Goal: Task Accomplishment & Management: Use online tool/utility

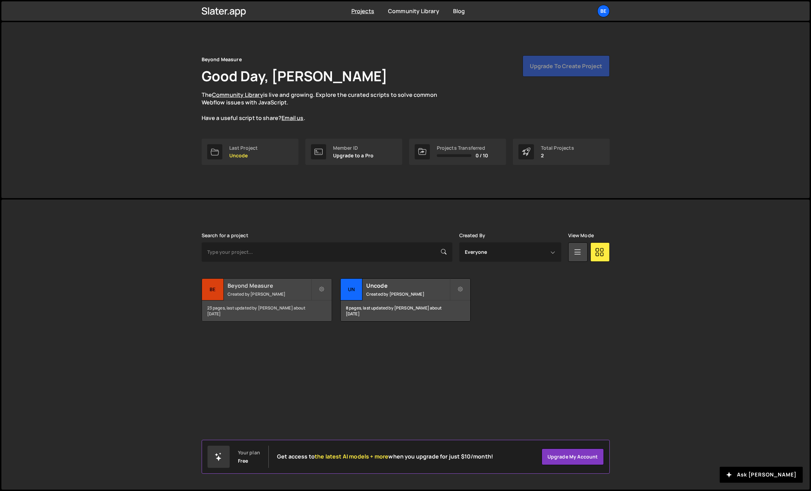
click at [249, 286] on h2 "Beyond Measure" at bounding box center [269, 286] width 83 height 8
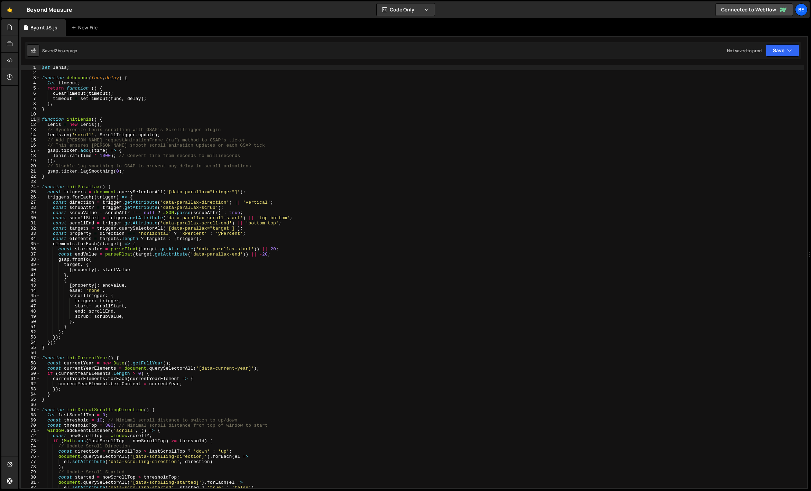
type textarea "let lenis;"
click at [39, 119] on span at bounding box center [38, 119] width 4 height 5
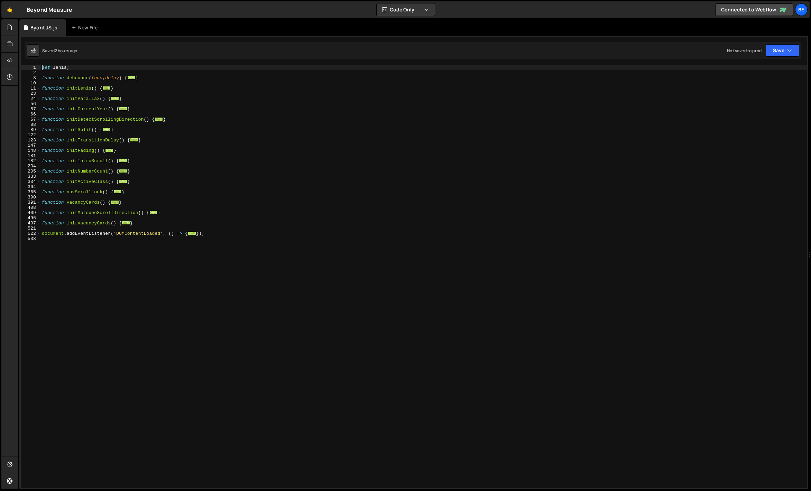
click at [122, 91] on div "let lenis ; function debounce ( func , delay ) { ... } function initLenis ( ) {…" at bounding box center [423, 281] width 766 height 433
click at [56, 81] on div "let lenis ; function debounce ( func , delay ) { ... } function initLenis ( ) {…" at bounding box center [423, 281] width 766 height 433
click at [13, 11] on link "🤙" at bounding box center [9, 9] width 17 height 17
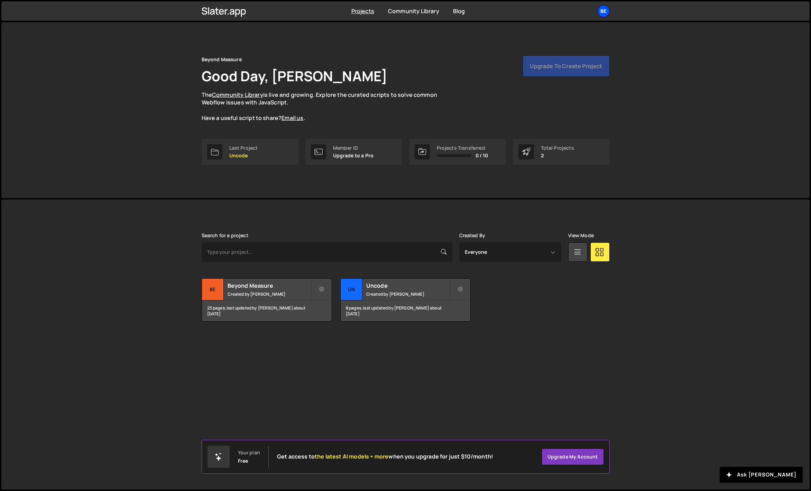
click at [602, 7] on div "Be" at bounding box center [603, 11] width 12 height 12
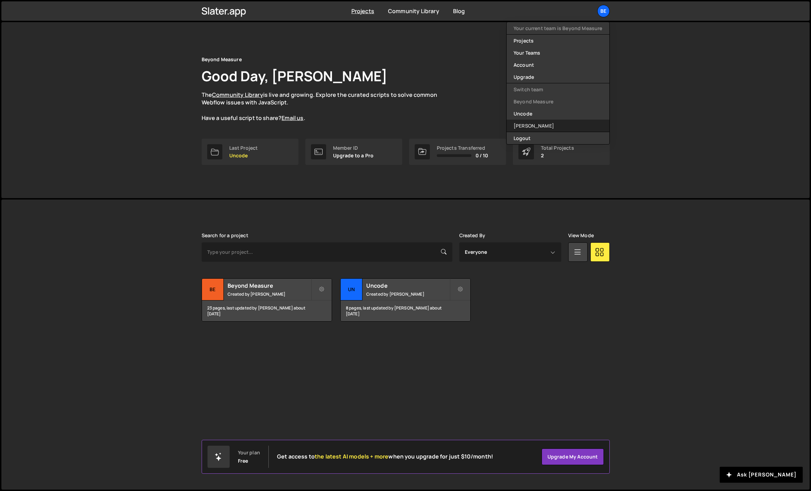
click at [532, 125] on link "[PERSON_NAME]" at bounding box center [558, 126] width 103 height 12
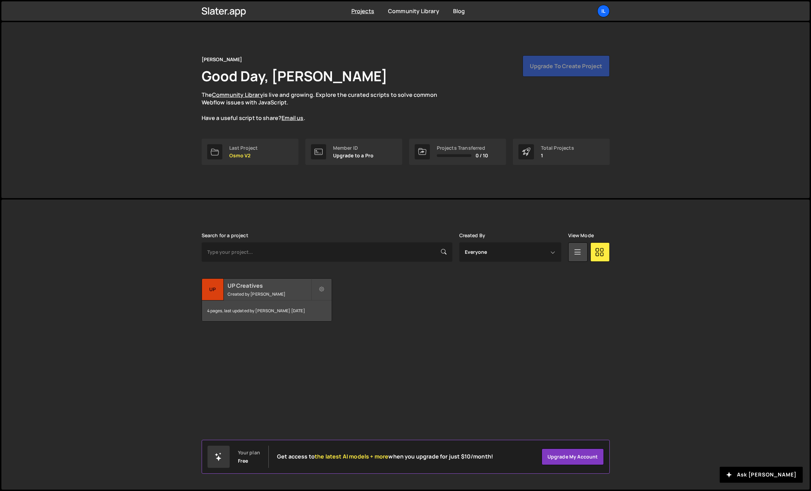
click at [259, 293] on small "Created by [PERSON_NAME]" at bounding box center [269, 294] width 83 height 6
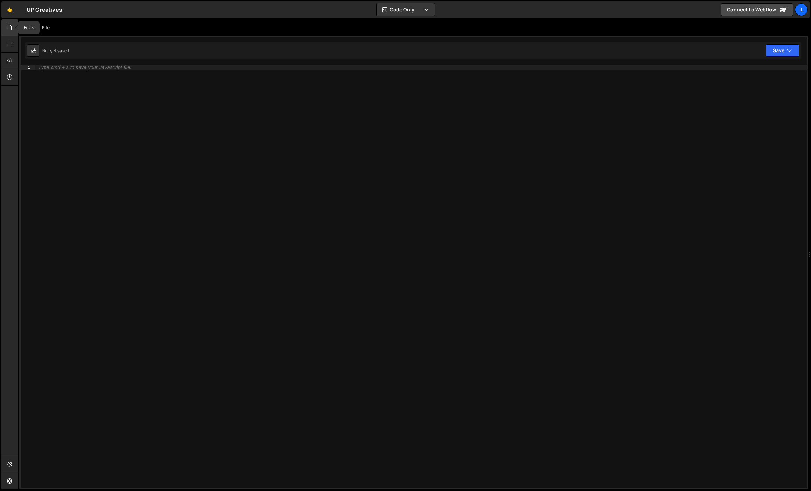
click at [11, 28] on icon at bounding box center [10, 28] width 6 height 8
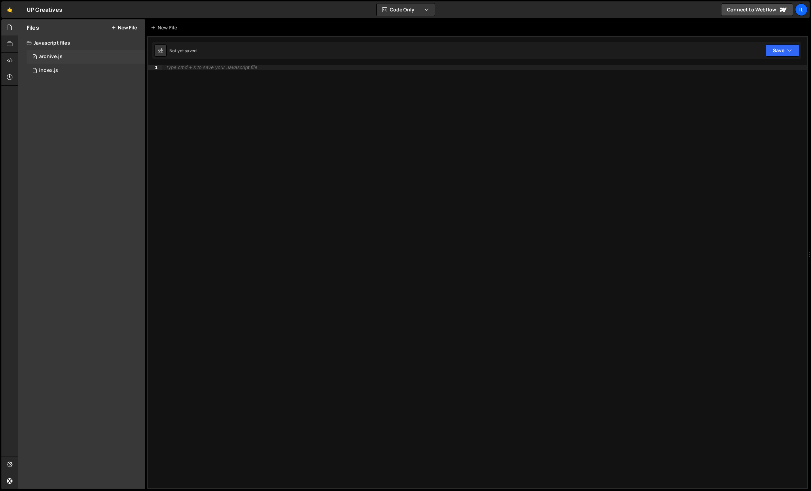
click at [66, 56] on div "0 archive.js 0" at bounding box center [86, 57] width 119 height 14
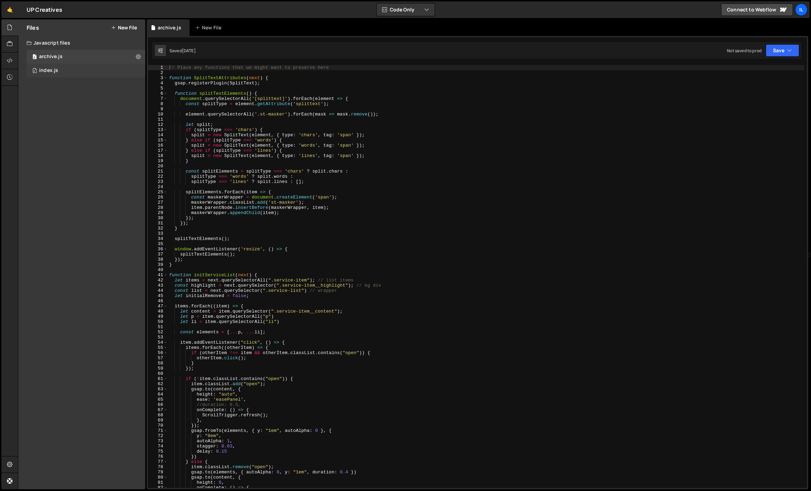
click at [64, 68] on div "0 index.js 0" at bounding box center [86, 71] width 119 height 14
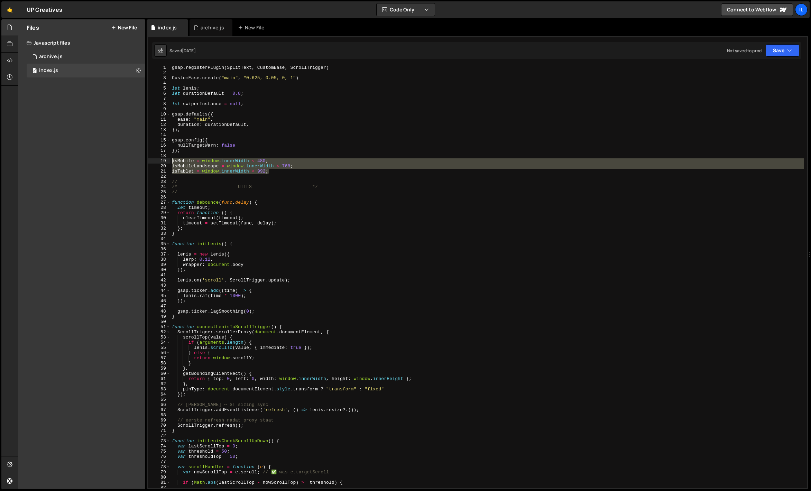
drag, startPoint x: 271, startPoint y: 171, endPoint x: 164, endPoint y: 160, distance: 107.4
click at [164, 160] on div "isTablet = window.innerWidth < 992; 1 2 3 4 5 6 7 8 9 10 11 12 13 14 15 16 17 1…" at bounding box center [477, 276] width 659 height 423
type textarea "isMobile = window.innerWidth < 480; isMobileLandscape = window.innerWidth < 768;"
click at [202, 156] on div "gsap . registerPlugin ( SplitText , CustomEase , ScrollTrigger ) CustomEase . c…" at bounding box center [488, 281] width 634 height 433
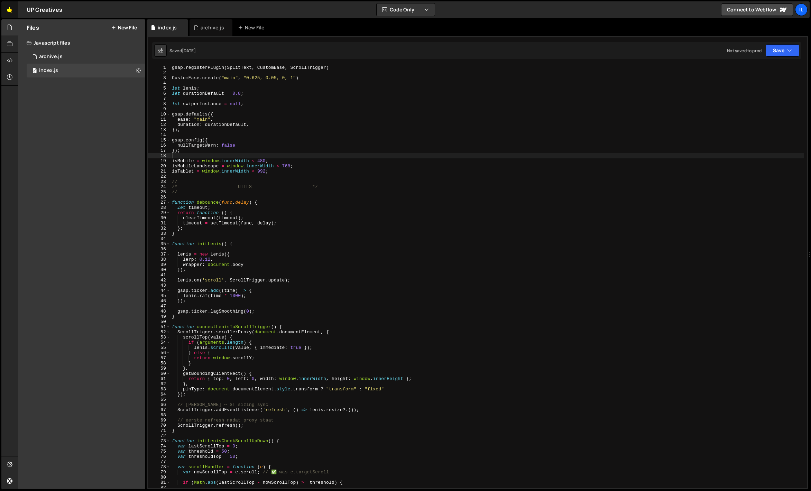
click at [10, 14] on link "🤙" at bounding box center [9, 9] width 17 height 17
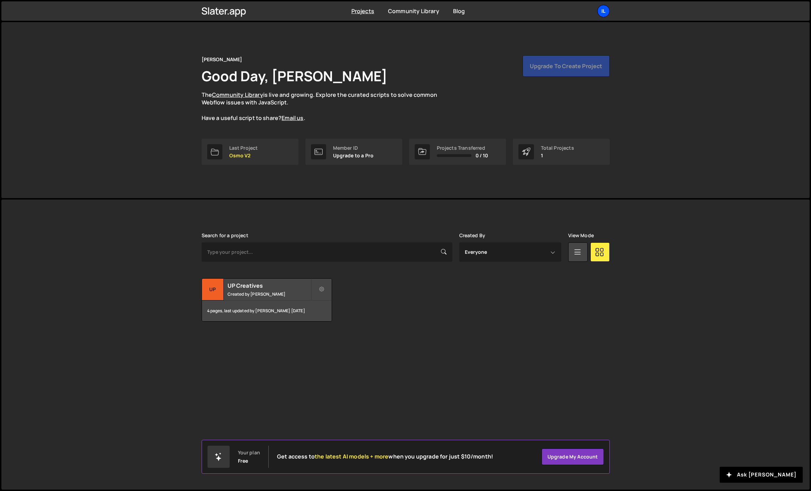
click at [600, 15] on div "Il" at bounding box center [603, 11] width 12 height 12
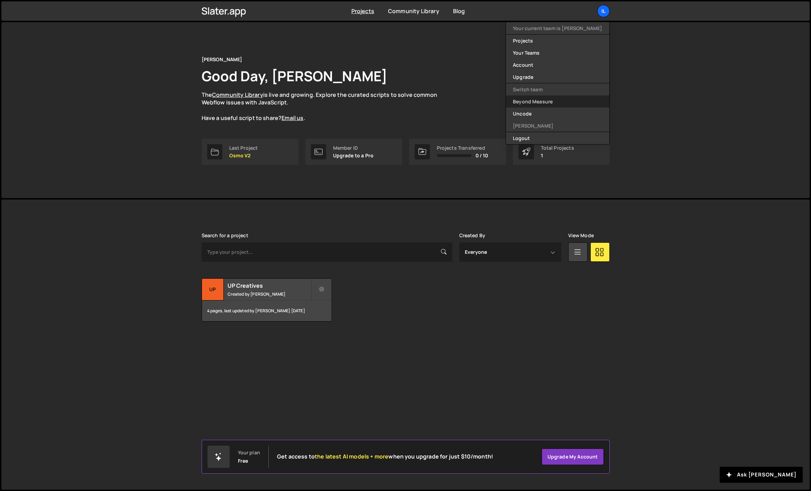
click at [539, 104] on link "Beyond Measure" at bounding box center [557, 101] width 103 height 12
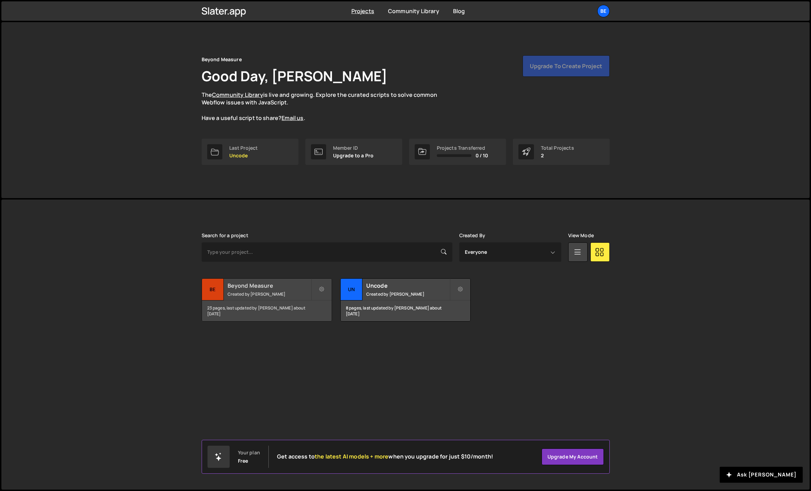
click at [261, 294] on small "Created by [PERSON_NAME]" at bounding box center [269, 294] width 83 height 6
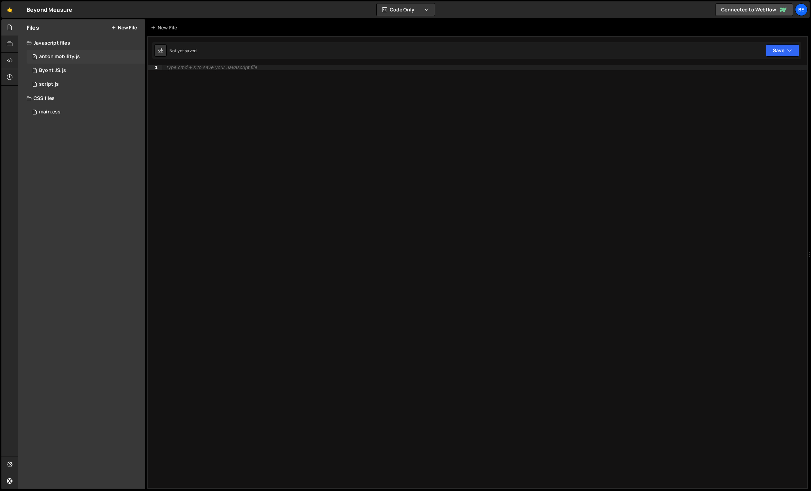
click at [71, 60] on div "0 anton mobility.js 0" at bounding box center [86, 57] width 119 height 14
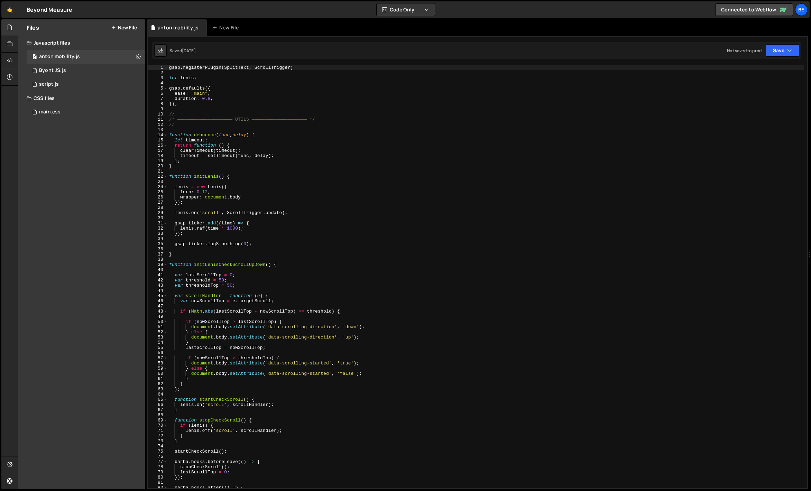
type textarea "});"
click at [194, 103] on div "gsap . registerPlugin ( SplitText , ScrollTrigger ) let lenis ; gsap . defaults…" at bounding box center [486, 281] width 636 height 433
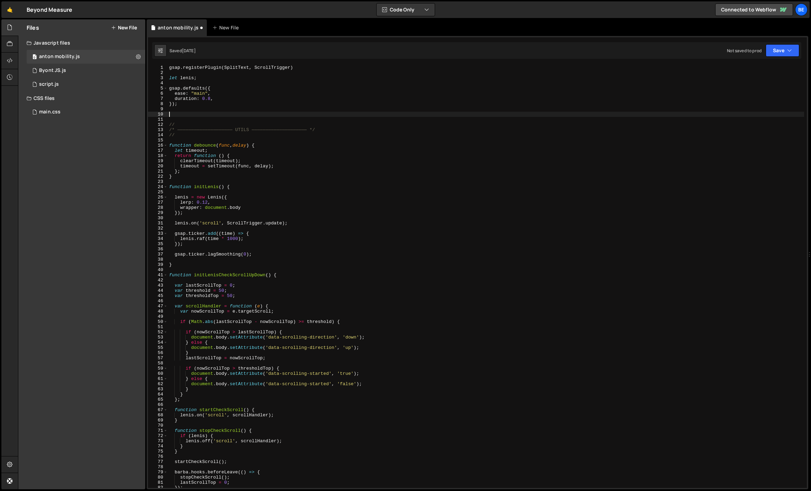
paste textarea "isTablet = window.innerWidth < 992;"
type textarea "isTablet = window.innerWidth < 992;"
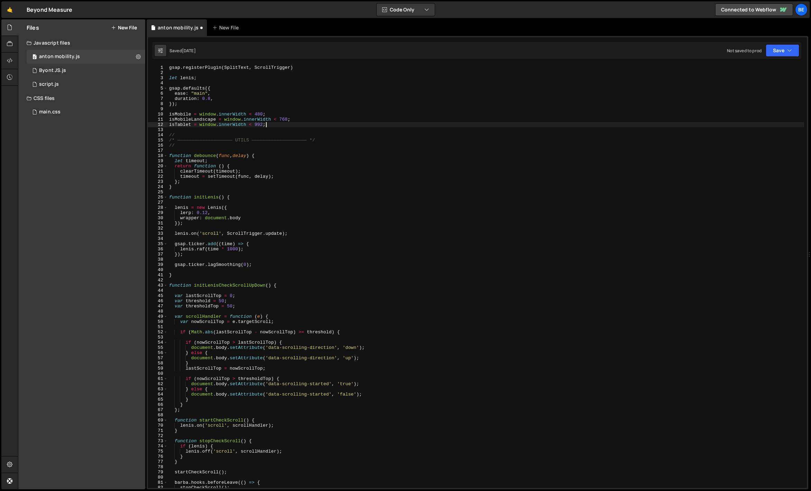
click at [200, 108] on div "gsap . registerPlugin ( SplitText , ScrollTrigger ) let lenis ; gsap . defaults…" at bounding box center [486, 281] width 636 height 433
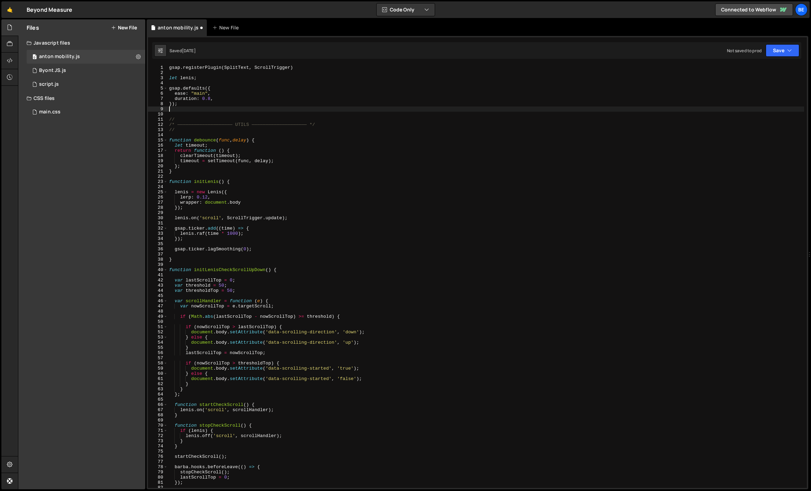
type textarea "});"
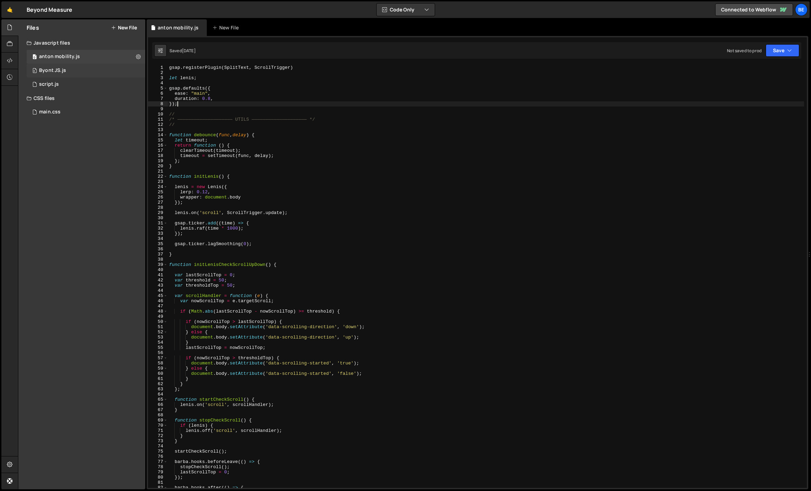
click at [77, 73] on div "0 Byont JS.js 0" at bounding box center [86, 71] width 119 height 14
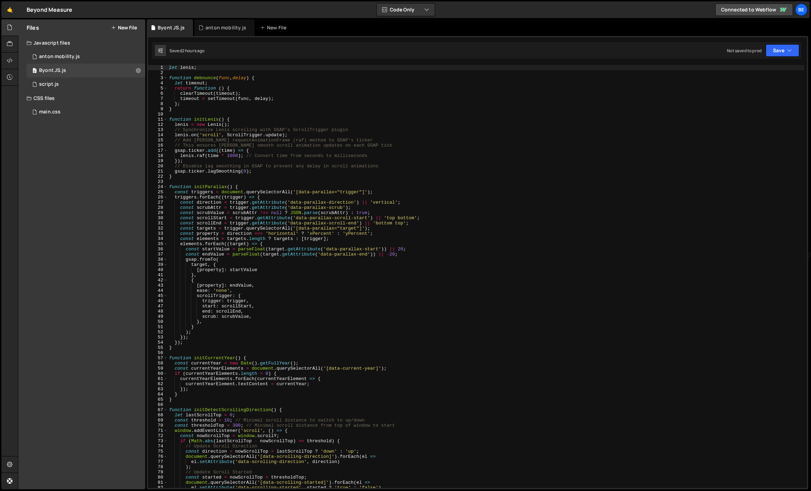
type textarea "};"
click at [214, 104] on div "let lenis ; function debounce ( func , delay ) { let timeout ; return function …" at bounding box center [486, 281] width 636 height 433
click at [186, 74] on div "let lenis ; function debounce ( func , delay ) { let timeout ; return function …" at bounding box center [486, 281] width 636 height 433
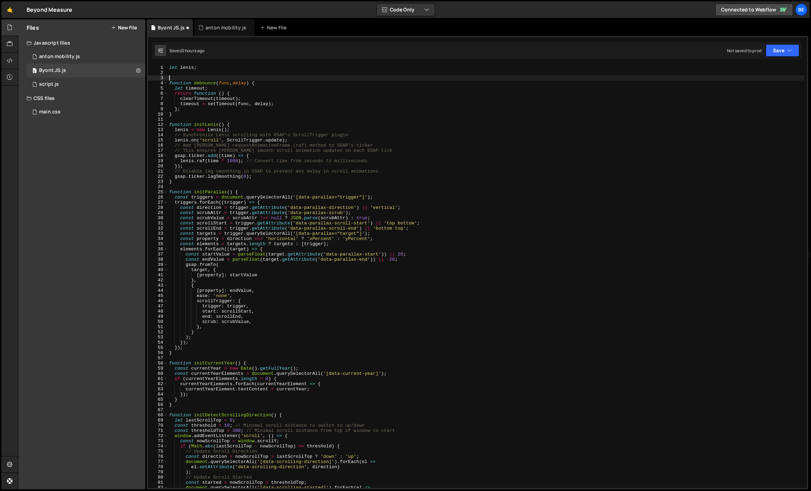
paste textarea "isTablet = window.innerWidth < 992;"
type textarea "isTablet = window.innerWidth < 992;"
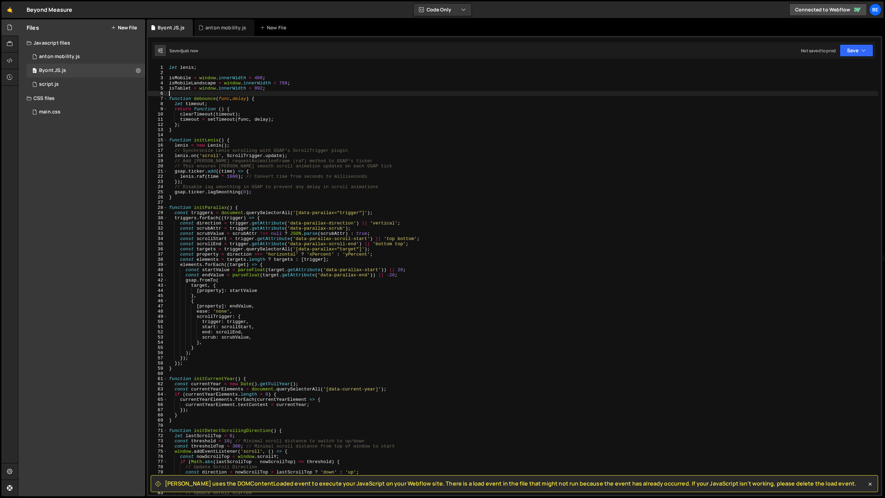
click at [204, 82] on div "let lenis ; isMobile = window . innerWidth < 480 ; isMobileLandscape = window .…" at bounding box center [523, 285] width 711 height 440
type textarea "isMobileLandscape = window.innerWidth < 768;"
click at [204, 82] on div "let lenis ; isMobile = window . innerWidth < 480 ; isMobileLandscape = window .…" at bounding box center [523, 285] width 711 height 440
click at [195, 91] on div "let lenis ; isMobile = window . innerWidth < 480 ; isMobileLandscape = window .…" at bounding box center [523, 285] width 711 height 440
click at [10, 29] on icon at bounding box center [10, 28] width 6 height 8
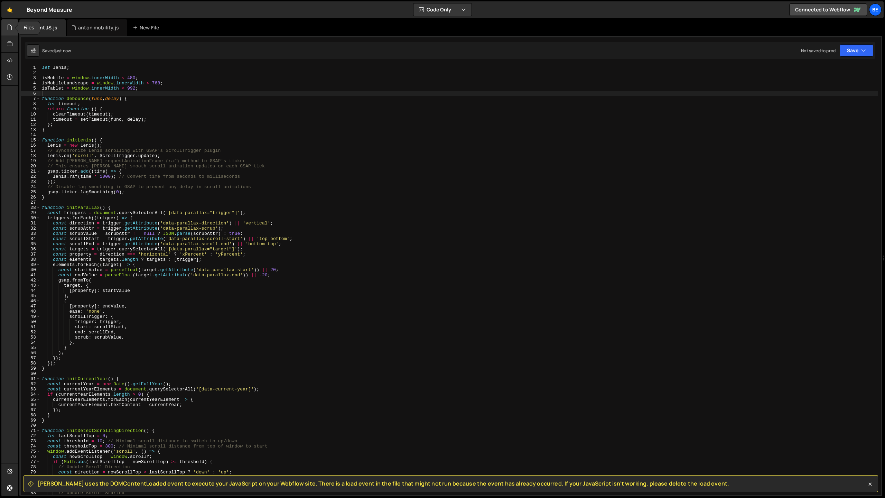
click at [10, 25] on icon at bounding box center [10, 28] width 6 height 8
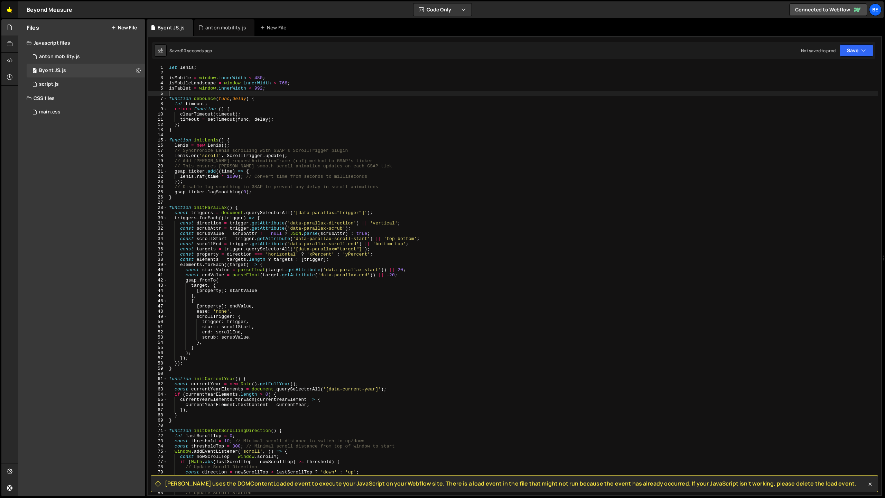
click at [13, 11] on link "🤙" at bounding box center [9, 9] width 17 height 17
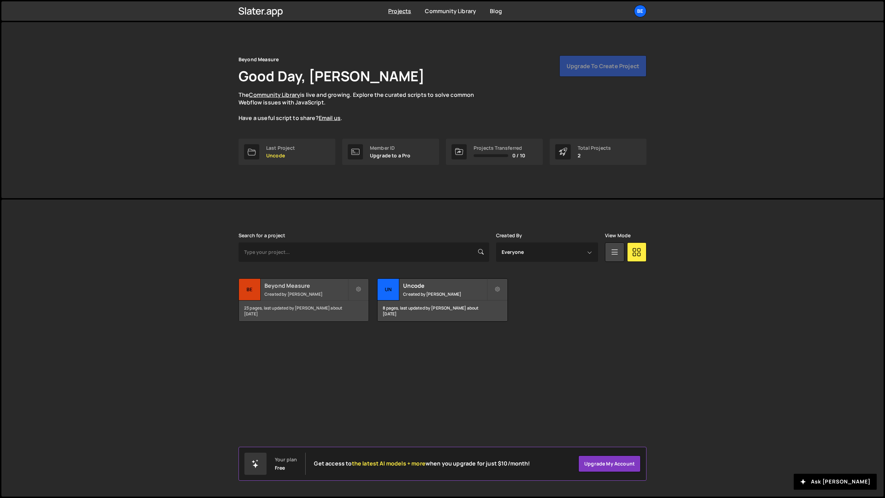
click at [296, 302] on div "23 pages, last updated by [PERSON_NAME] about [DATE]" at bounding box center [304, 311] width 130 height 21
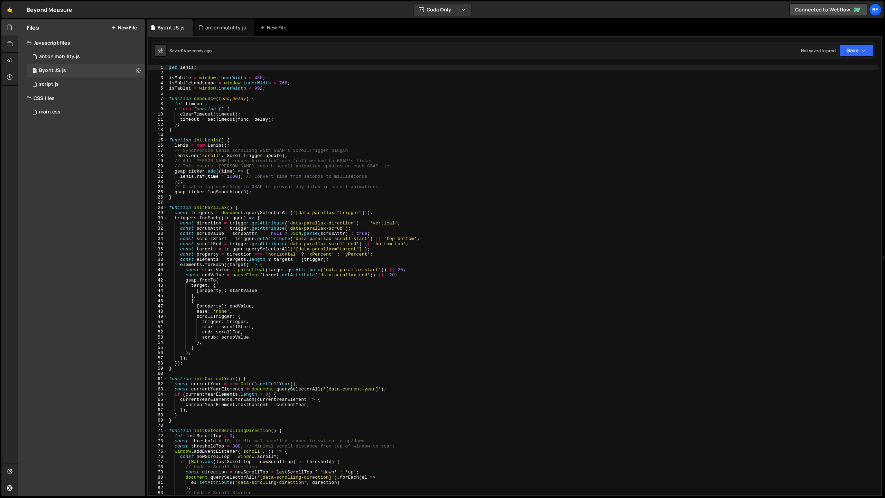
click at [270, 125] on div "let lenis ; isMobile = window . innerWidth < 480 ; isMobileLandscape = window .…" at bounding box center [523, 285] width 711 height 440
click at [262, 131] on div "let lenis ; isMobile = window . innerWidth < 480 ; isMobileLandscape = window .…" at bounding box center [523, 285] width 711 height 440
type textarea "}"
type input "Q"
type input "i"
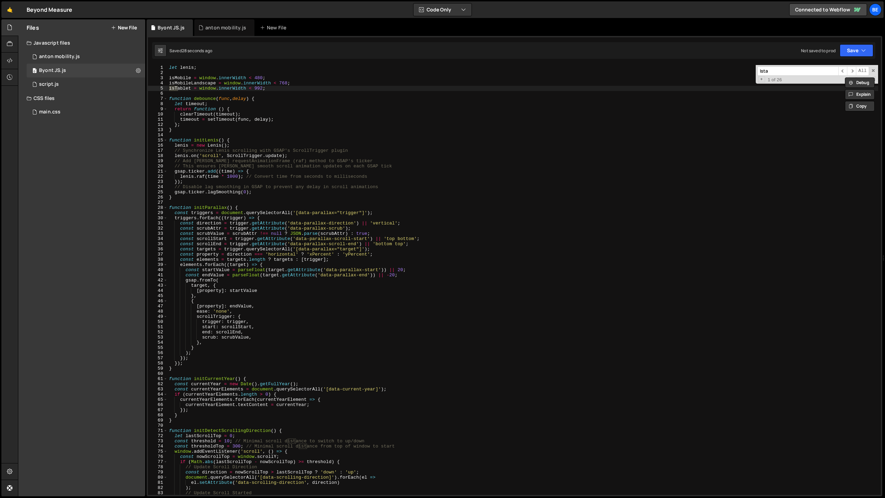
type input "Istab"
type textarea "isTablet = window.innerWidth < 992;"
click at [16, 14] on link "🤙" at bounding box center [9, 9] width 17 height 17
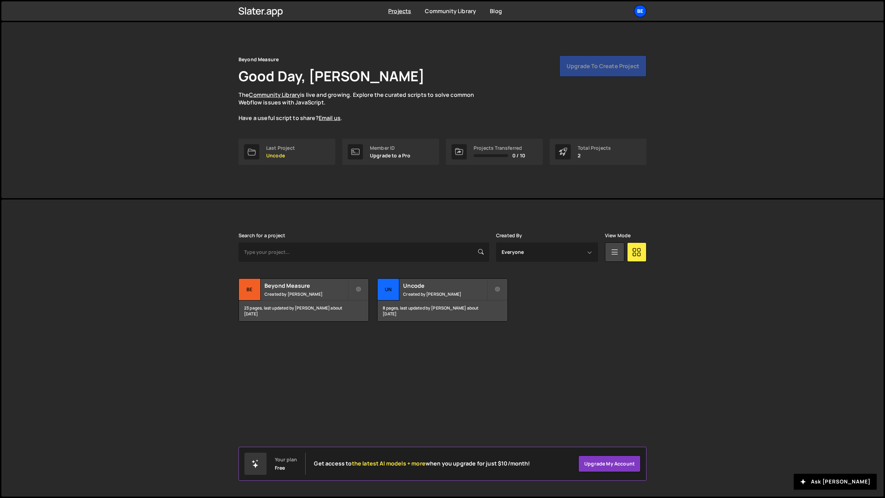
click at [644, 9] on div "Be" at bounding box center [640, 11] width 12 height 12
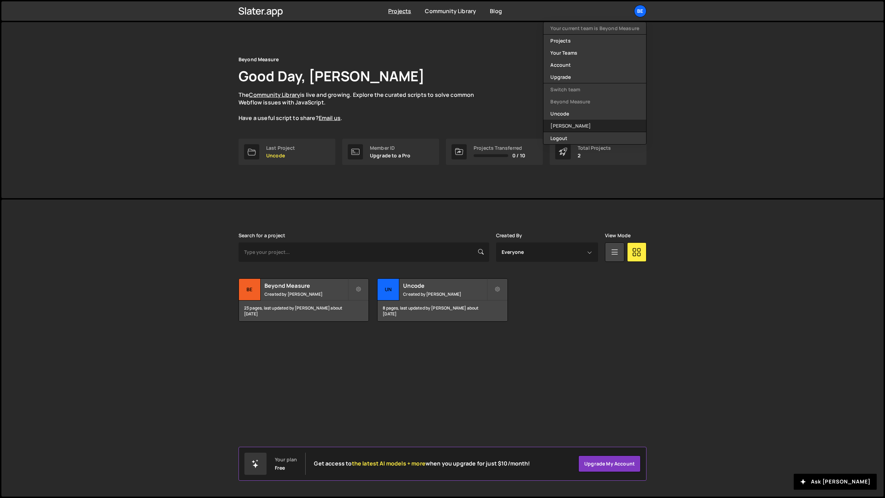
click at [587, 123] on link "[PERSON_NAME]" at bounding box center [595, 126] width 103 height 12
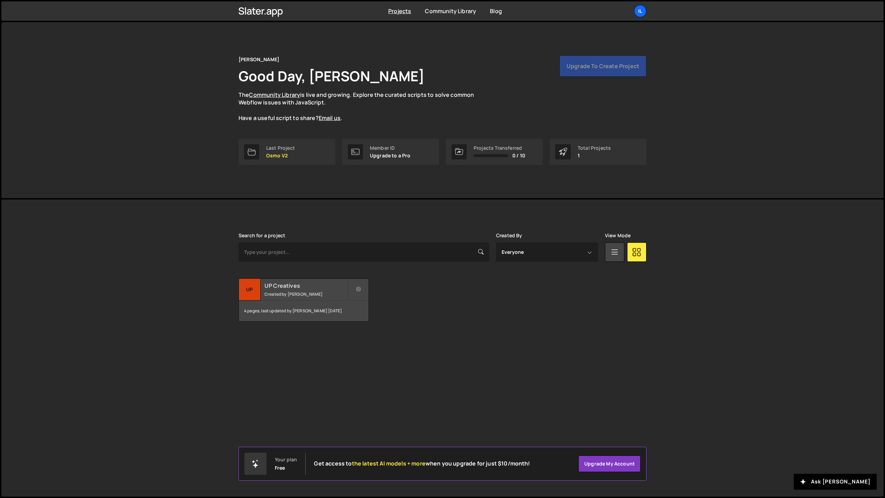
click at [285, 294] on small "Created by [PERSON_NAME]" at bounding box center [306, 294] width 83 height 6
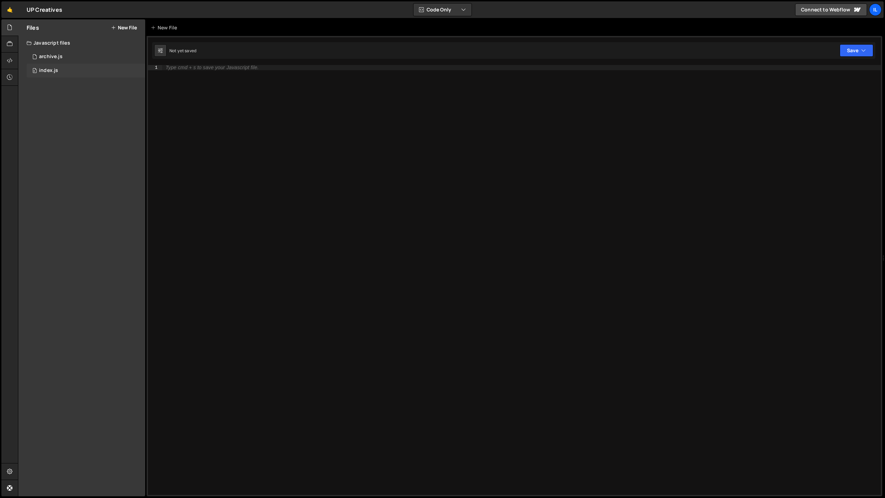
click at [88, 65] on div "0 index.js 0" at bounding box center [86, 71] width 119 height 14
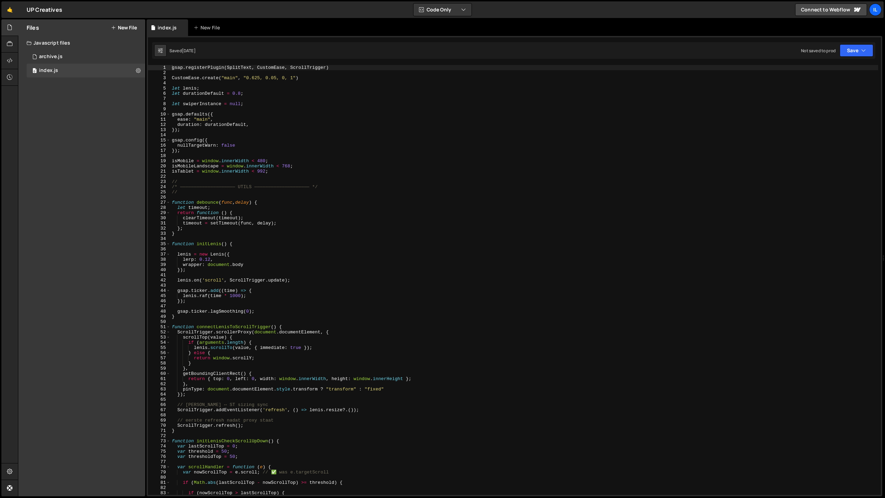
type textarea "gsap.config({"
click at [300, 140] on div "gsap . registerPlugin ( SplitText , CustomEase , ScrollTrigger ) CustomEase . c…" at bounding box center [525, 285] width 708 height 440
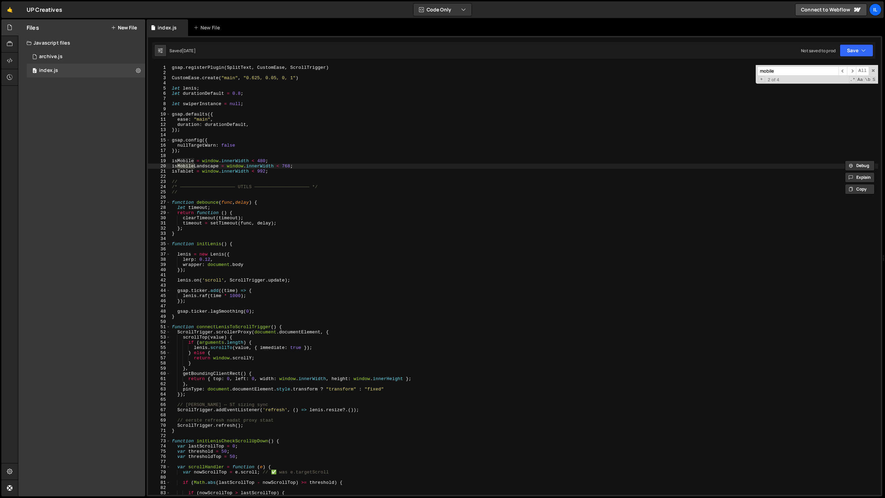
scroll to position [5263, 0]
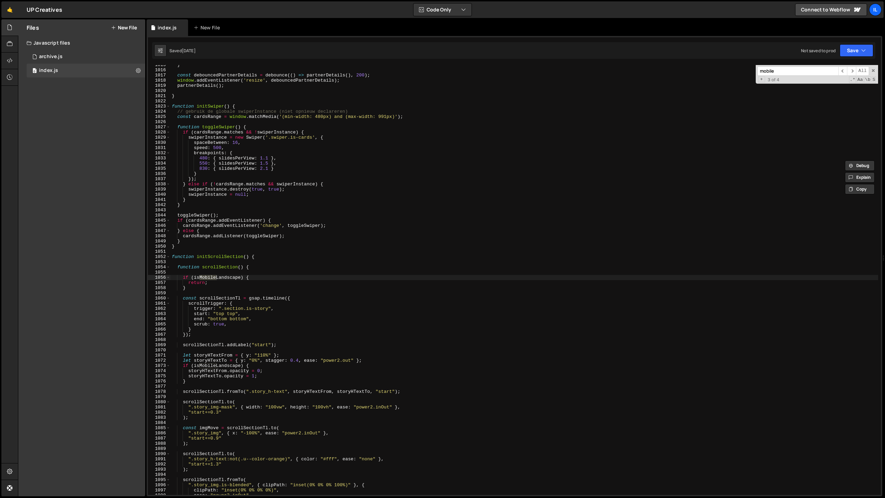
type input "mobile"
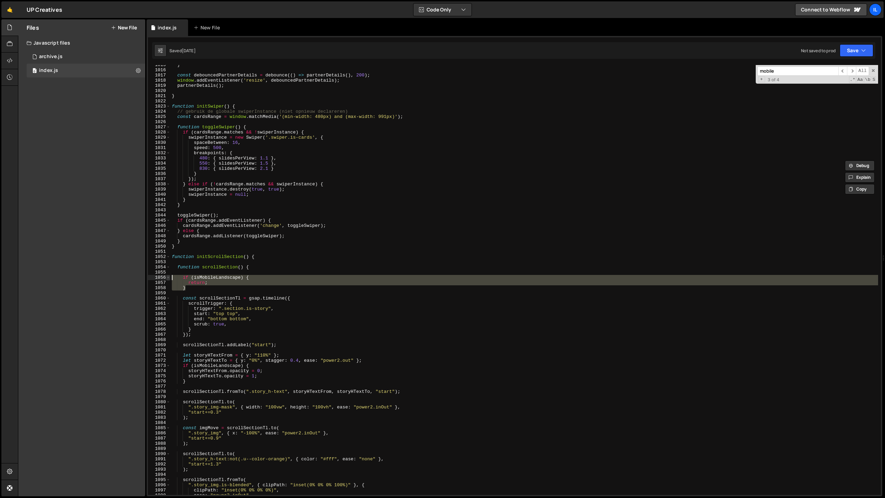
drag, startPoint x: 204, startPoint y: 287, endPoint x: 167, endPoint y: 278, distance: 37.7
click at [167, 278] on div "} 1015 1016 1017 1018 1019 1020 1021 1022 1023 1024 1025 1026 1027 1028 1029 10…" at bounding box center [514, 280] width 733 height 430
type textarea "if (isMobileLandscape) { return;"
click at [194, 272] on div "} const debouncedPartnerDetails = debounce (( ) => partnerDetails ( ) , 200 ) ;…" at bounding box center [525, 282] width 708 height 440
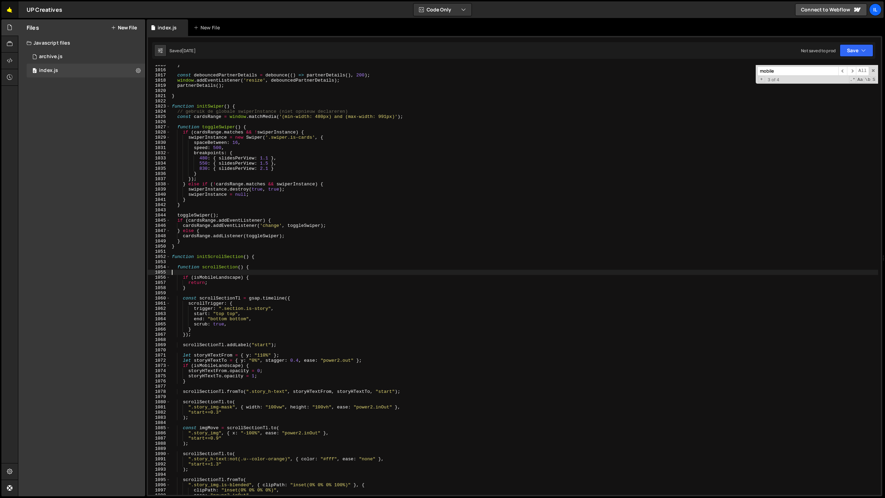
click at [11, 13] on link "🤙" at bounding box center [9, 9] width 17 height 17
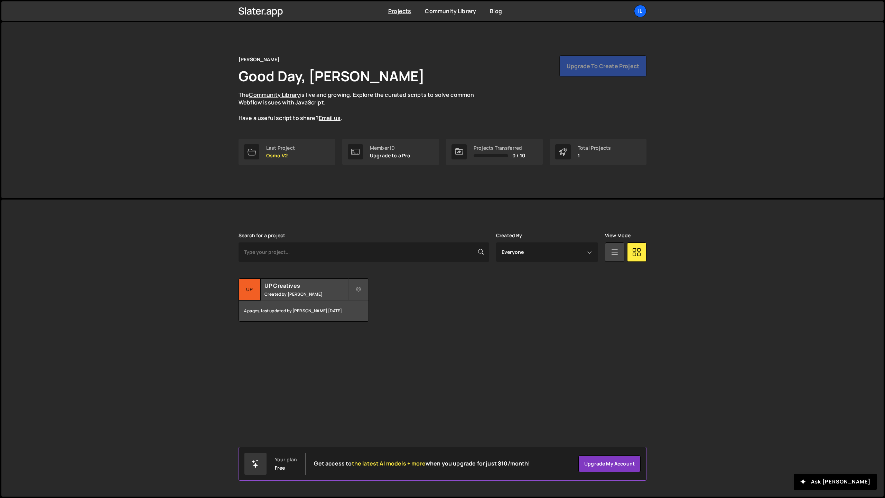
click at [636, 16] on link "Il" at bounding box center [640, 11] width 12 height 12
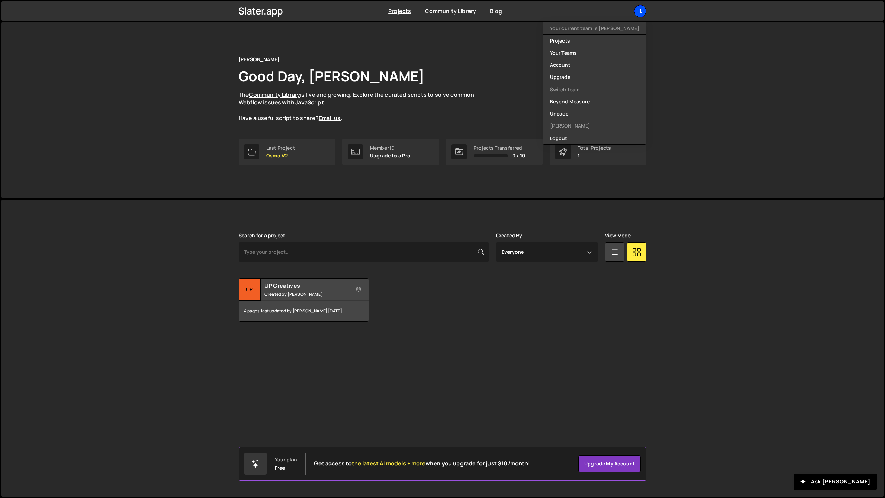
click at [638, 11] on div "Il" at bounding box center [640, 11] width 12 height 12
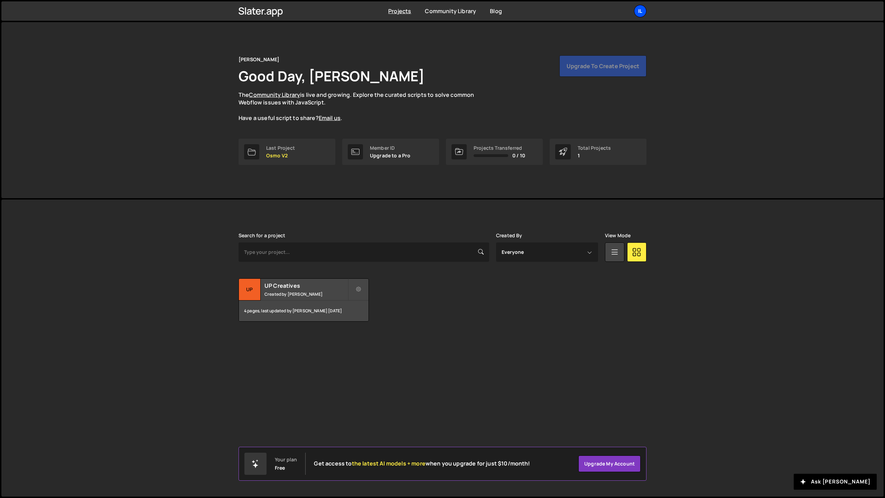
click at [638, 11] on div "Il" at bounding box center [640, 11] width 12 height 12
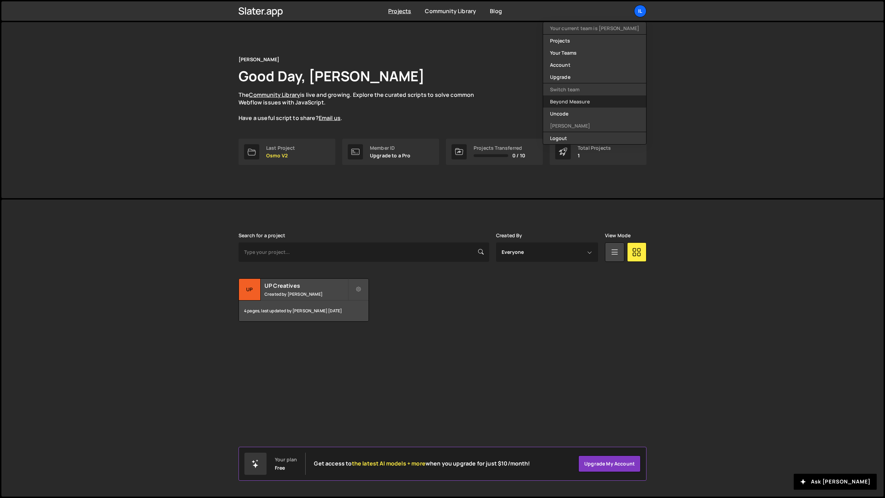
click at [577, 101] on link "Beyond Measure" at bounding box center [594, 101] width 103 height 12
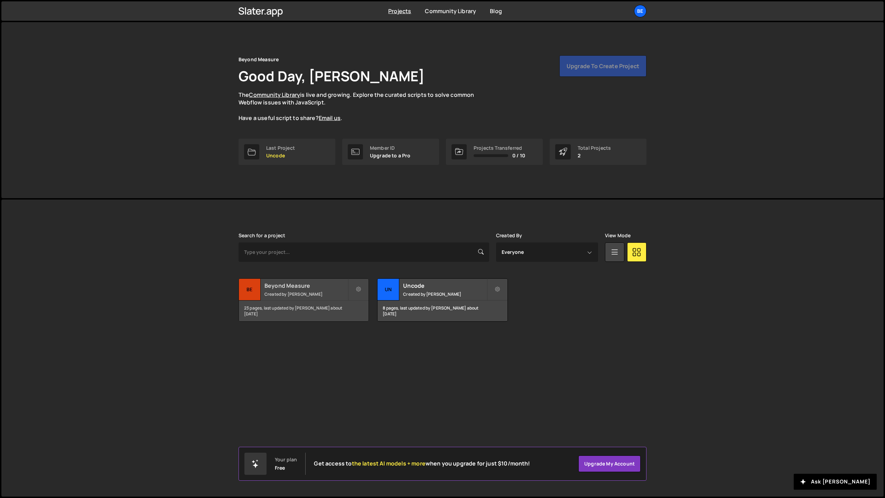
click at [286, 291] on small "Created by Olaf van der Heijden" at bounding box center [306, 294] width 83 height 6
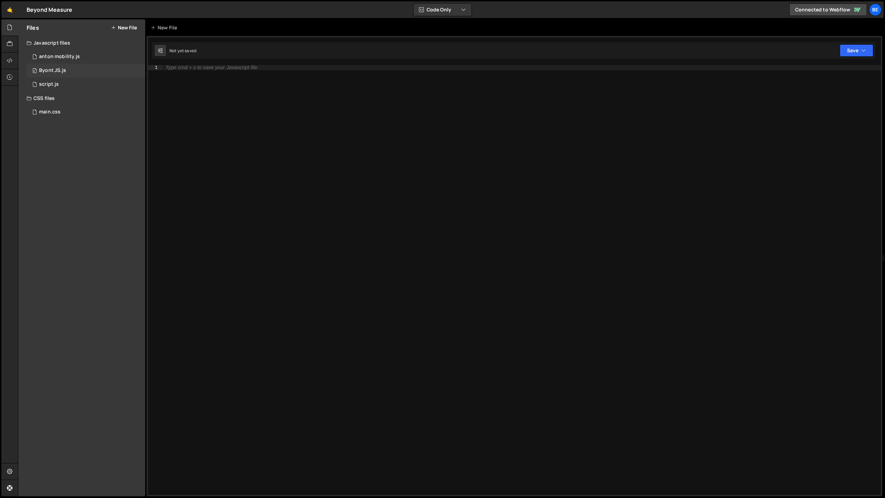
click at [89, 75] on div "0 Byont JS.js 0" at bounding box center [86, 71] width 119 height 14
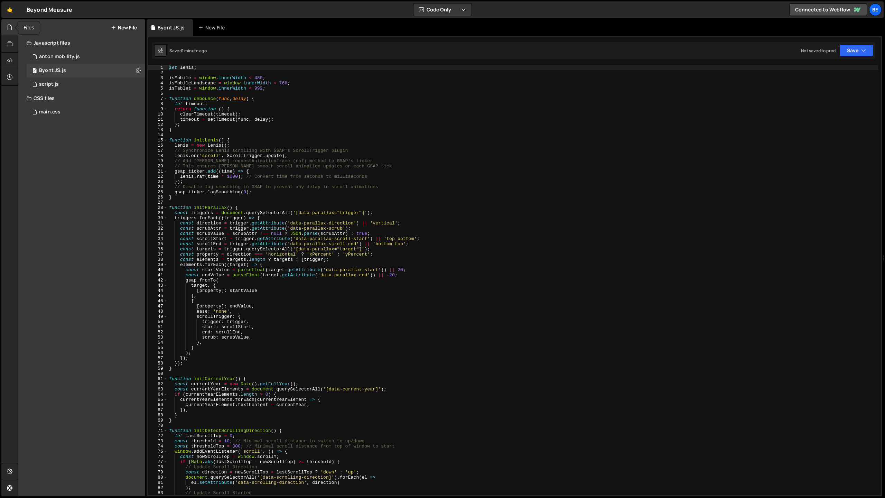
click at [10, 30] on icon at bounding box center [10, 28] width 6 height 8
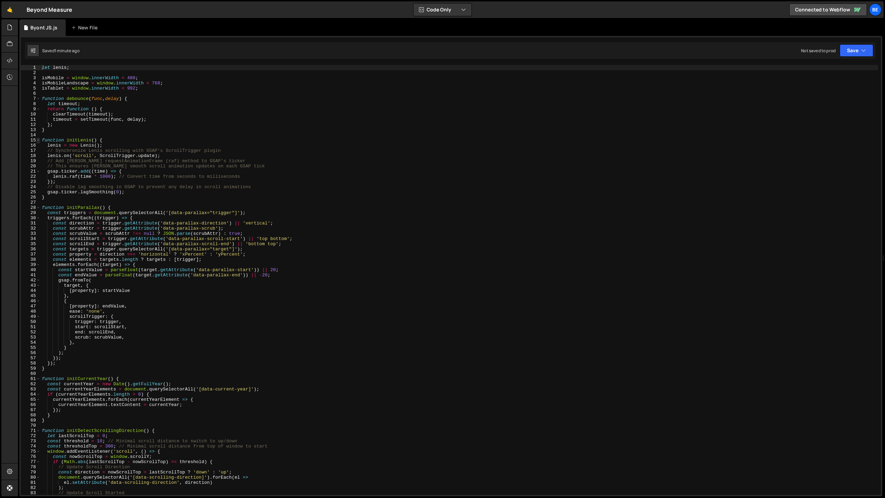
click at [39, 141] on span at bounding box center [38, 140] width 4 height 5
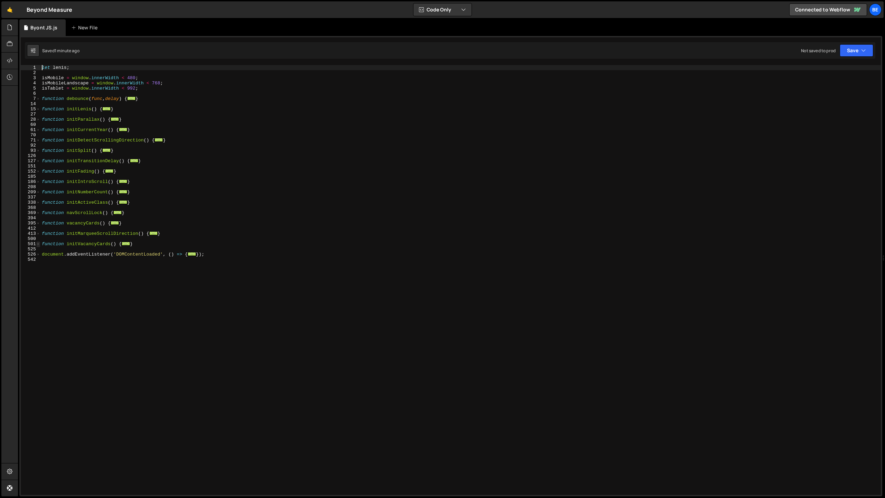
click at [38, 243] on span at bounding box center [38, 243] width 4 height 5
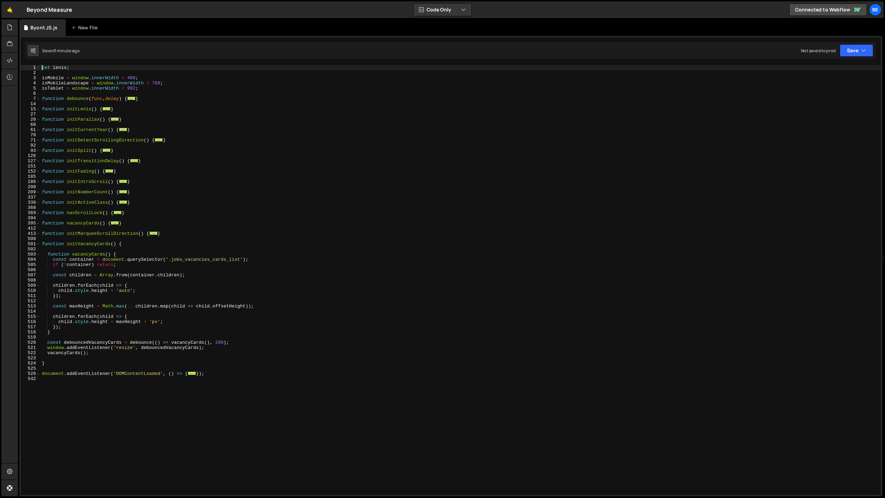
click at [118, 252] on div "let [PERSON_NAME] ; isMobile = window . innerWidth < 480 ; isMobileLandscape = …" at bounding box center [460, 285] width 841 height 440
type textarea "function vacancyCards() {"
click at [118, 249] on div "let [PERSON_NAME] ; isMobile = window . innerWidth < 480 ; isMobileLandscape = …" at bounding box center [460, 285] width 841 height 440
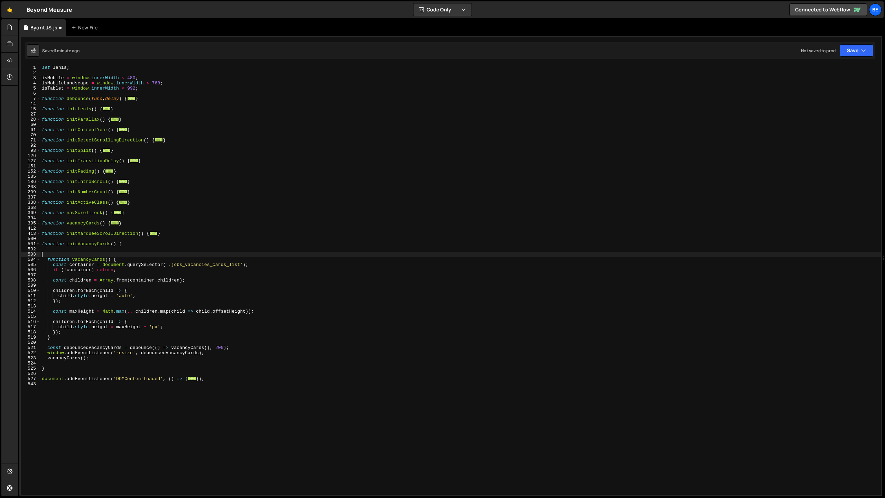
paste textarea "}"
type textarea "}"
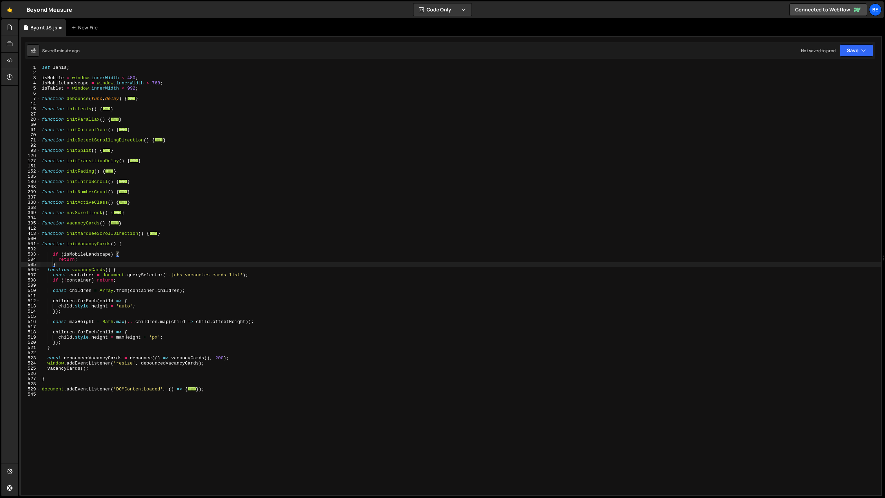
scroll to position [0, 0]
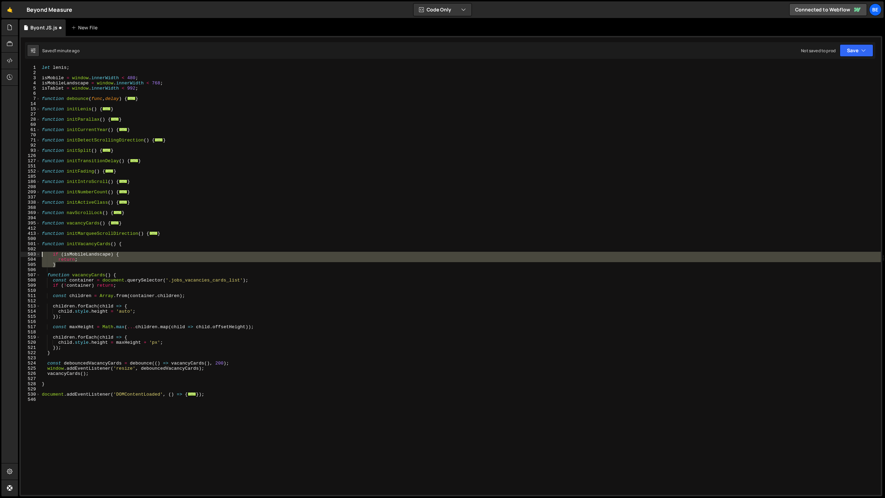
drag, startPoint x: 65, startPoint y: 263, endPoint x: 28, endPoint y: 252, distance: 38.3
click at [28, 252] on div "1 2 3 4 5 6 7 14 15 27 28 60 61 70 71 92 93 126 127 151 152 185 186 208 209 337…" at bounding box center [451, 280] width 860 height 430
type textarea "if (isMobileLandscape) { return;"
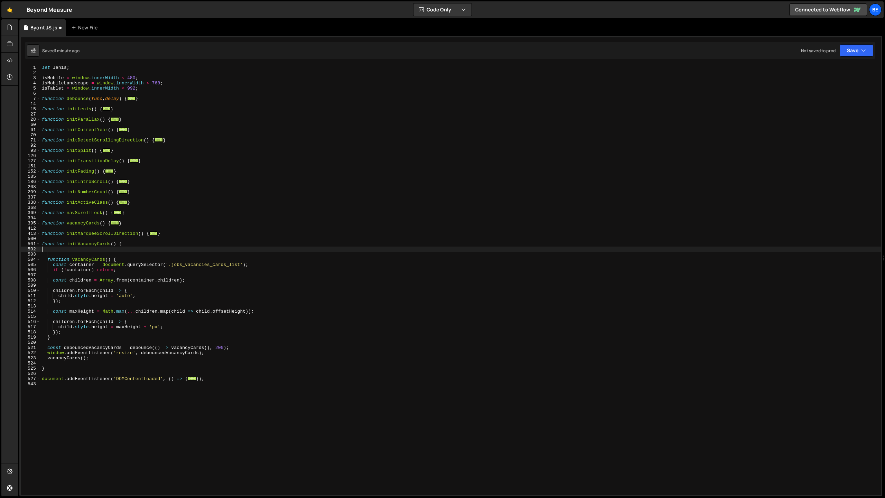
type textarea "function initVacancyCards() {"
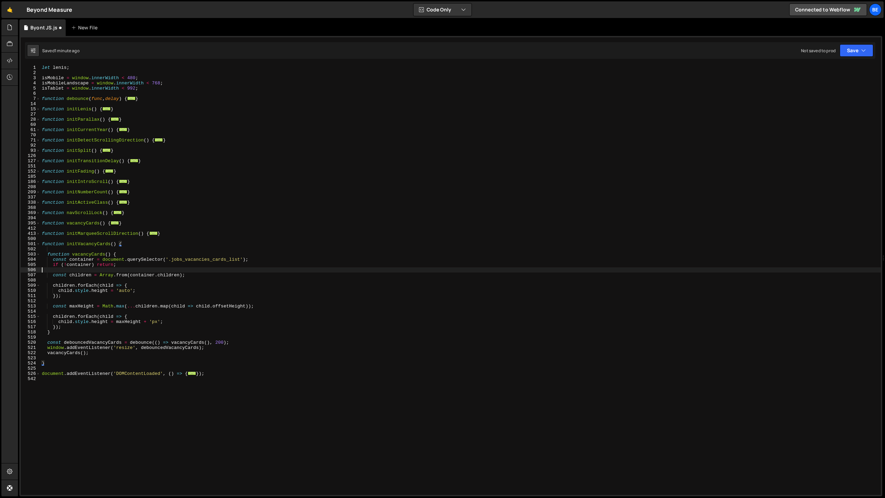
click at [123, 268] on div "let [PERSON_NAME] ; isMobile = window . innerWidth < 480 ; isMobileLandscape = …" at bounding box center [460, 285] width 841 height 440
click at [123, 267] on div "let [PERSON_NAME] ; isMobile = window . innerWidth < 480 ; isMobileLandscape = …" at bounding box center [460, 285] width 841 height 440
type textarea "if (!container) return;"
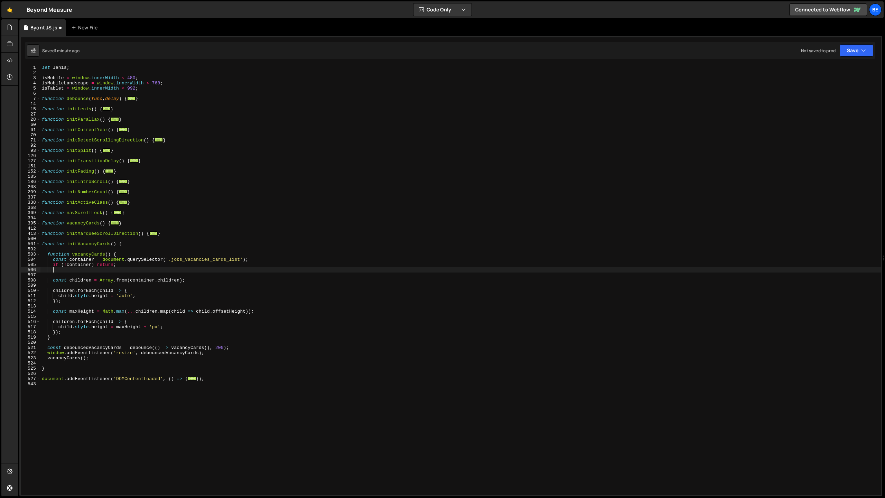
paste textarea "}"
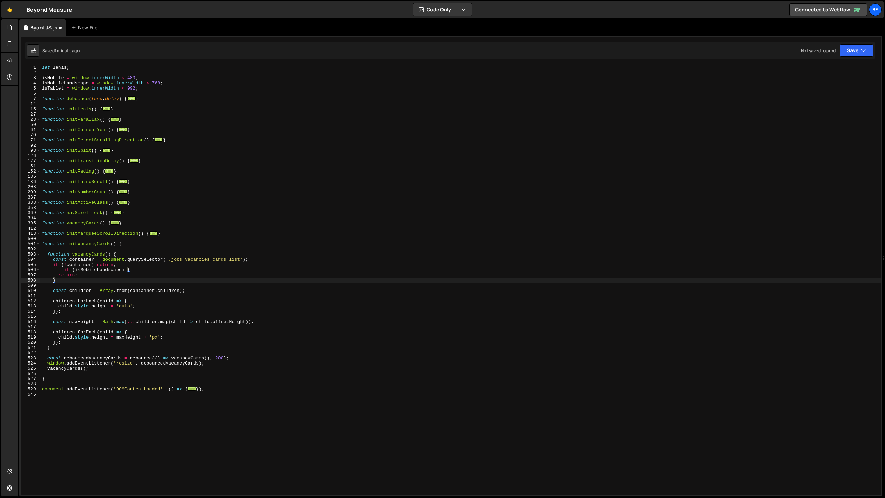
scroll to position [0, 1]
drag, startPoint x: 64, startPoint y: 270, endPoint x: 54, endPoint y: 270, distance: 10.4
click at [54, 270] on div "let [PERSON_NAME] ; isMobile = window . innerWidth < 480 ; isMobileLandscape = …" at bounding box center [460, 285] width 841 height 440
click at [62, 83] on div "let [PERSON_NAME] ; isMobile = window . innerWidth < 480 ; isMobileLandscape = …" at bounding box center [460, 285] width 841 height 440
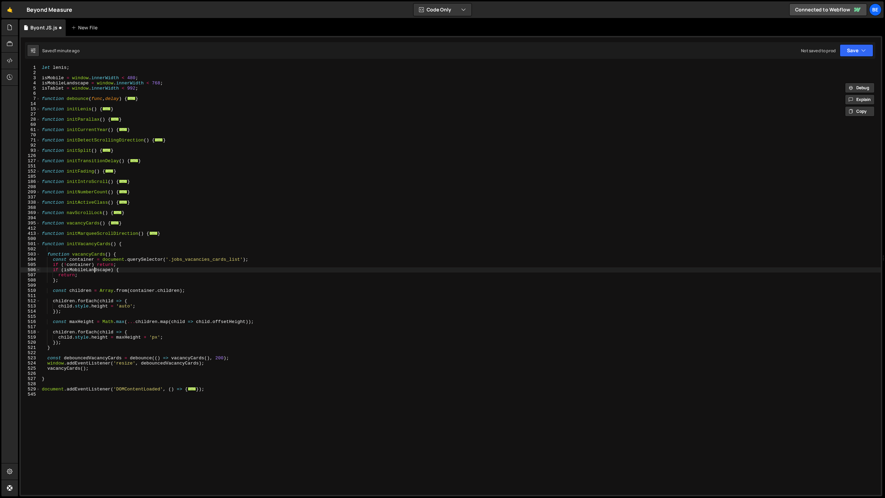
click at [94, 271] on div "let [PERSON_NAME] ; isMobile = window . innerWidth < 480 ; isMobileLandscape = …" at bounding box center [460, 285] width 841 height 440
paste textarea "};"
click at [95, 279] on div "let [PERSON_NAME] ; isMobile = window . innerWidth < 480 ; isMobileLandscape = …" at bounding box center [460, 285] width 841 height 440
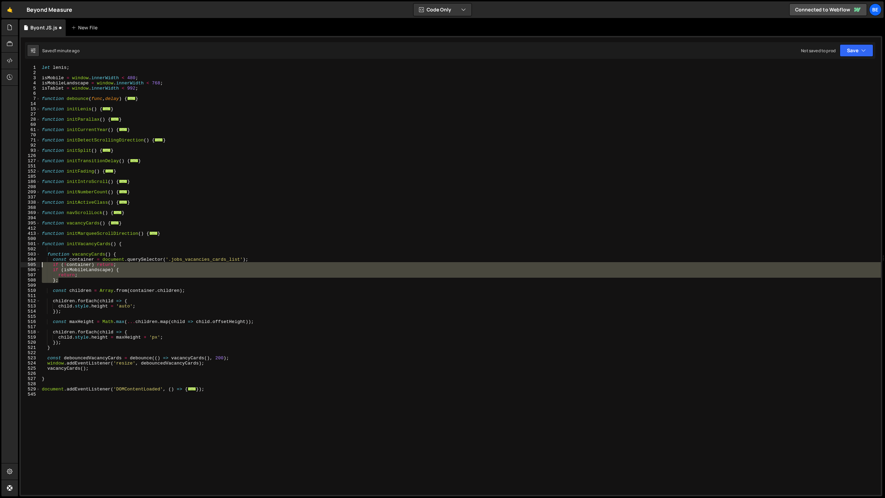
drag, startPoint x: 80, startPoint y: 280, endPoint x: 37, endPoint y: 263, distance: 46.9
click at [37, 263] on div "}; 1 2 3 4 5 6 7 14 15 27 28 60 61 70 71 92 93 126 127 151 152 185 186 208 209 …" at bounding box center [451, 280] width 860 height 430
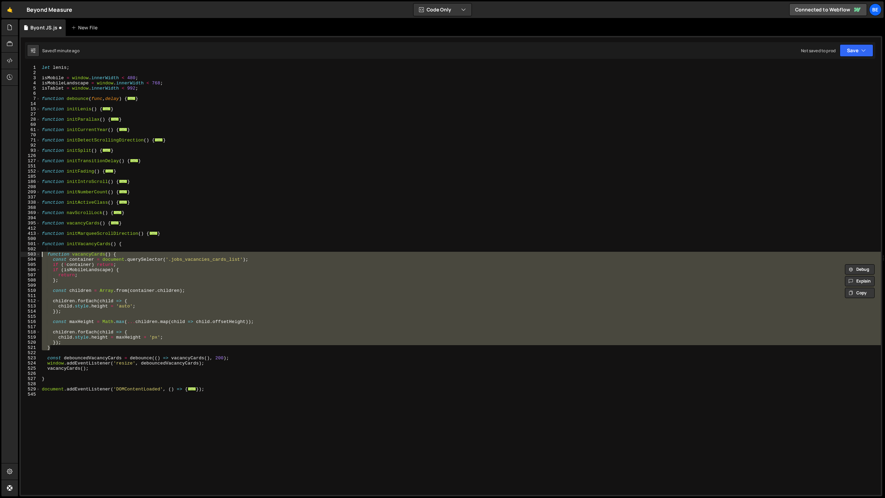
drag, startPoint x: 55, startPoint y: 348, endPoint x: 28, endPoint y: 254, distance: 97.6
click at [28, 254] on div "if (!container) return; if (isMobileLandscape) { 1 2 3 4 5 6 7 14 15 27 28 60 6…" at bounding box center [451, 280] width 860 height 430
click at [82, 258] on div "let [PERSON_NAME] ; isMobile = window . innerWidth < 480 ; isMobileLandscape = …" at bounding box center [460, 280] width 841 height 430
drag, startPoint x: 59, startPoint y: 348, endPoint x: 22, endPoint y: 256, distance: 99.8
click at [22, 256] on div "const container = document.querySelector('.jobs_vacancies_cards_list'); 1 2 3 4…" at bounding box center [451, 280] width 860 height 430
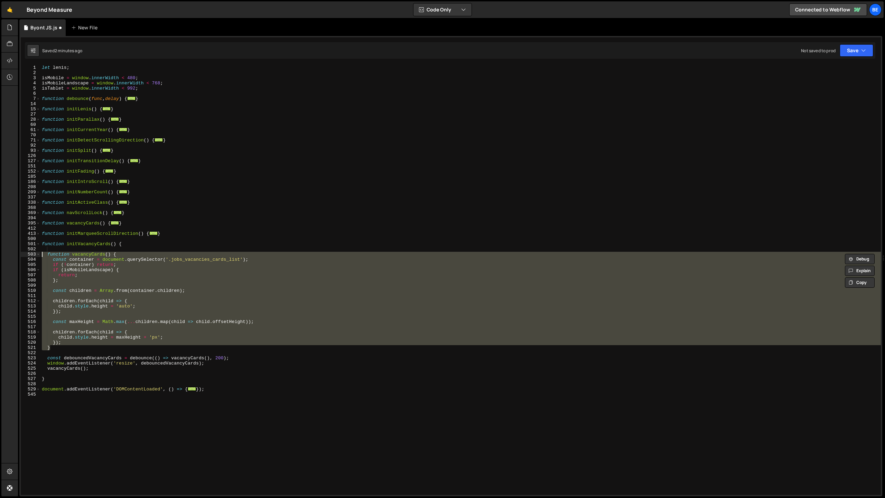
paste textarea "}"
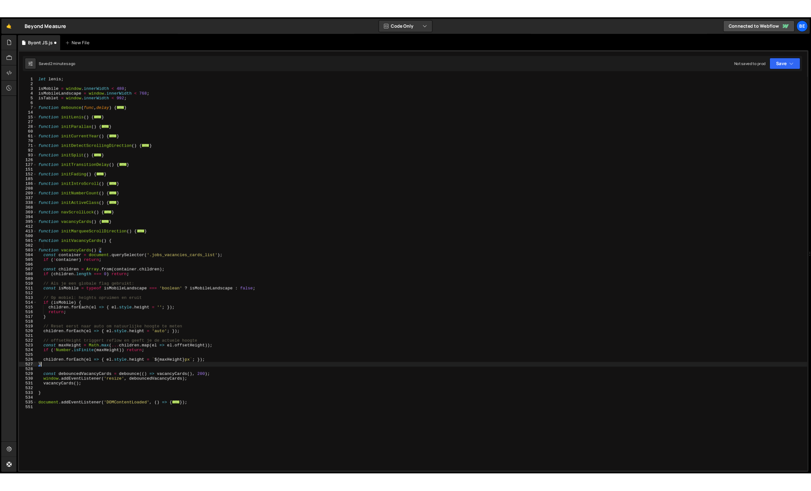
scroll to position [0, 0]
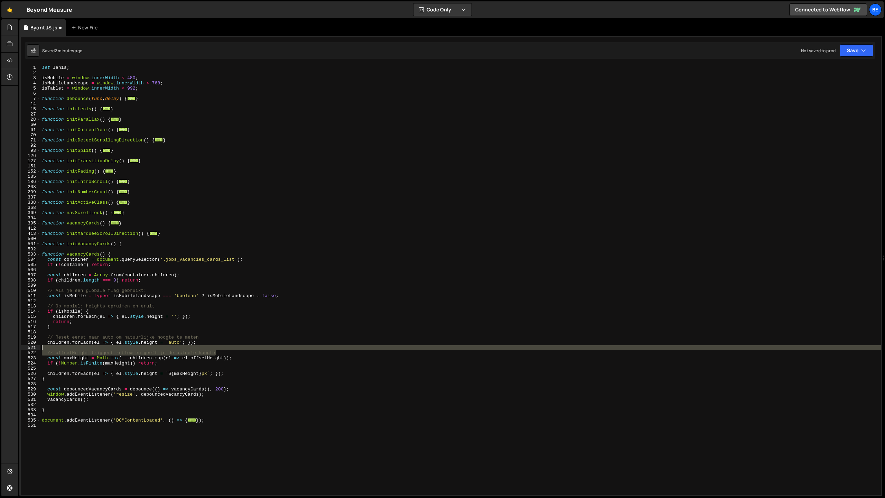
drag, startPoint x: 224, startPoint y: 351, endPoint x: 29, endPoint y: 348, distance: 194.7
click at [29, 348] on div "} 1 2 3 4 5 6 7 14 15 27 28 60 61 70 71 92 93 126 127 151 152 185 186 208 209 3…" at bounding box center [451, 280] width 860 height 430
type textarea "// offsetHeight triggert reflow en geeft je de actuele hoogte"
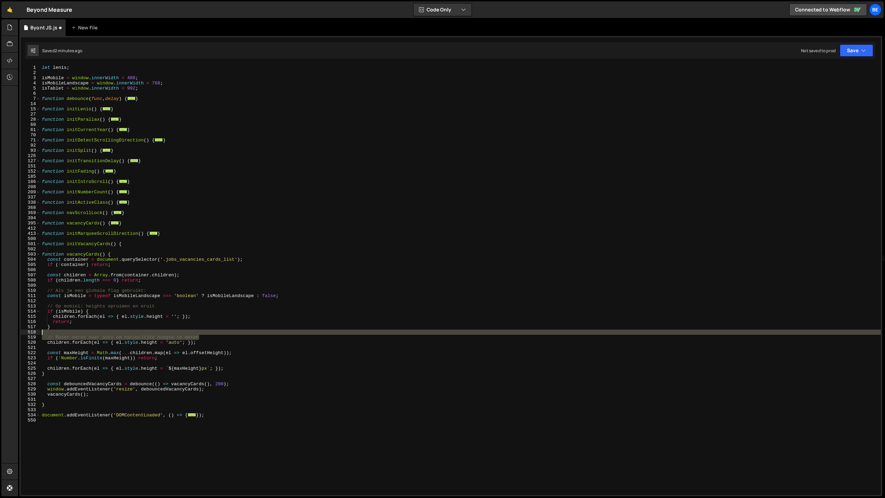
drag, startPoint x: 211, startPoint y: 337, endPoint x: 18, endPoint y: 331, distance: 192.4
click at [18, 331] on div "Files New File Javascript files 0 anton mobility.js 0 0 Byont JS.js 0 0 script.…" at bounding box center [451, 257] width 867 height 477
type textarea "// Reset eerst naar auto om natuurlijke hoogte te meten"
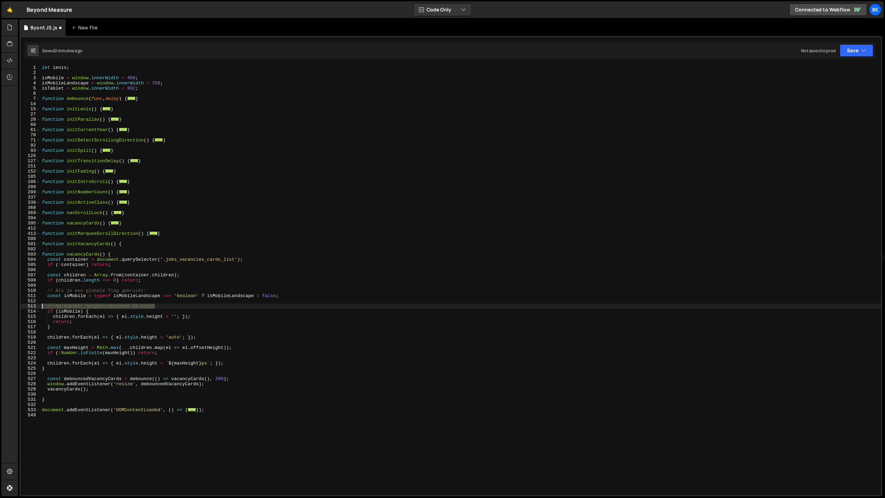
drag, startPoint x: 181, startPoint y: 304, endPoint x: 36, endPoint y: 304, distance: 144.9
click at [36, 304] on div "1 2 3 4 5 6 7 14 15 27 28 60 61 70 71 92 93 126 127 151 152 185 186 208 209 337…" at bounding box center [451, 280] width 860 height 430
type textarea "// Op mobiel: heights opruimen en eruit"
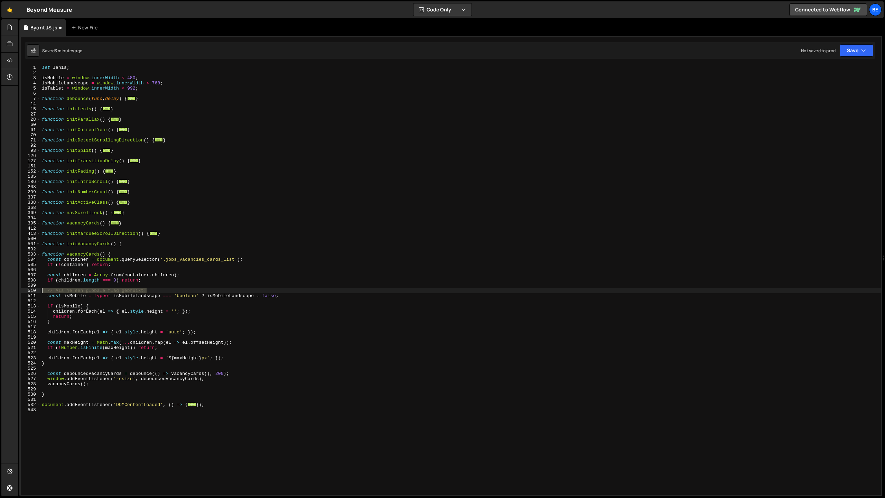
drag, startPoint x: 154, startPoint y: 290, endPoint x: 1, endPoint y: 291, distance: 152.9
click at [1, 291] on div "Hold on a sec... Are you certain you wish to leave this page? Any changes you'v…" at bounding box center [442, 249] width 885 height 498
type textarea "// Als je een globale flag gebruikt:"
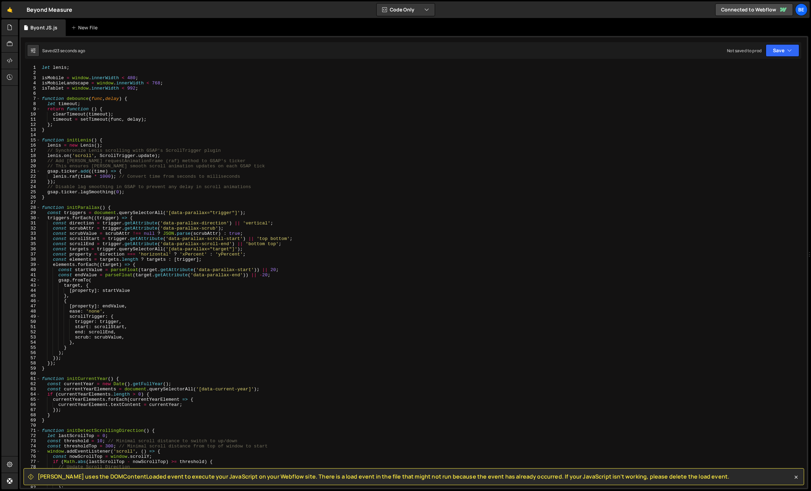
click at [140, 177] on div "let [PERSON_NAME] ; isMobile = window . innerWidth < 480 ; isMobileLandscape = …" at bounding box center [422, 281] width 764 height 433
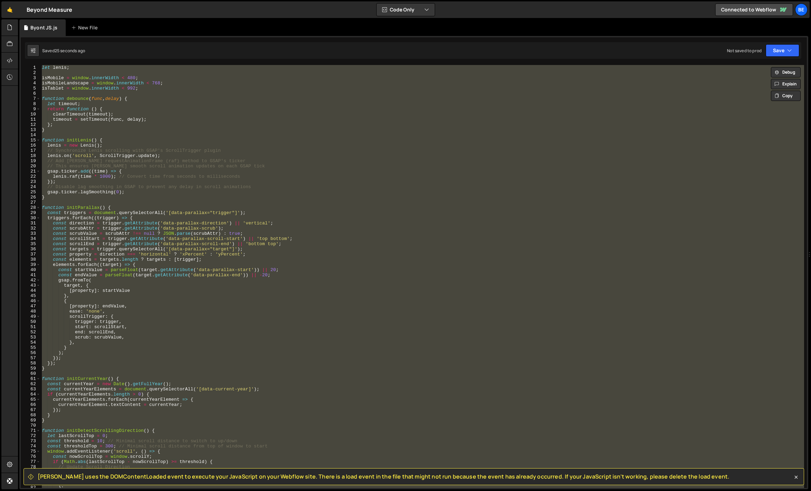
click at [114, 175] on div "let [PERSON_NAME] ; isMobile = window . innerWidth < 480 ; isMobileLandscape = …" at bounding box center [422, 276] width 764 height 423
type textarea "[PERSON_NAME].raf(time * 1000); // Convert time from seconds to milliseconds"
